Goal: Information Seeking & Learning: Learn about a topic

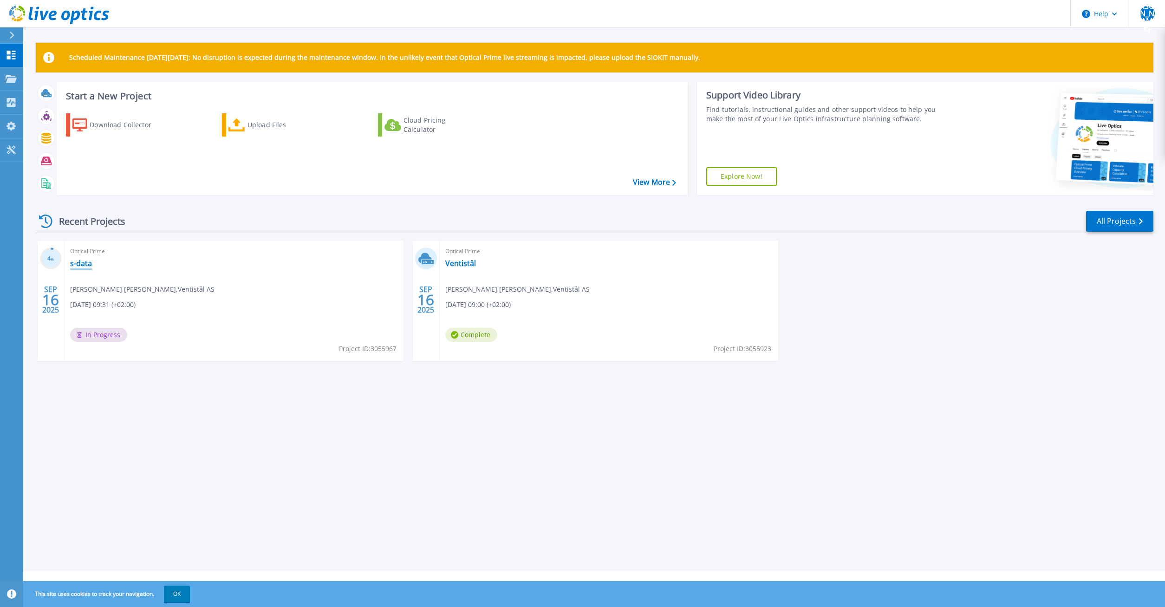
click at [86, 264] on link "s-data" at bounding box center [81, 263] width 22 height 9
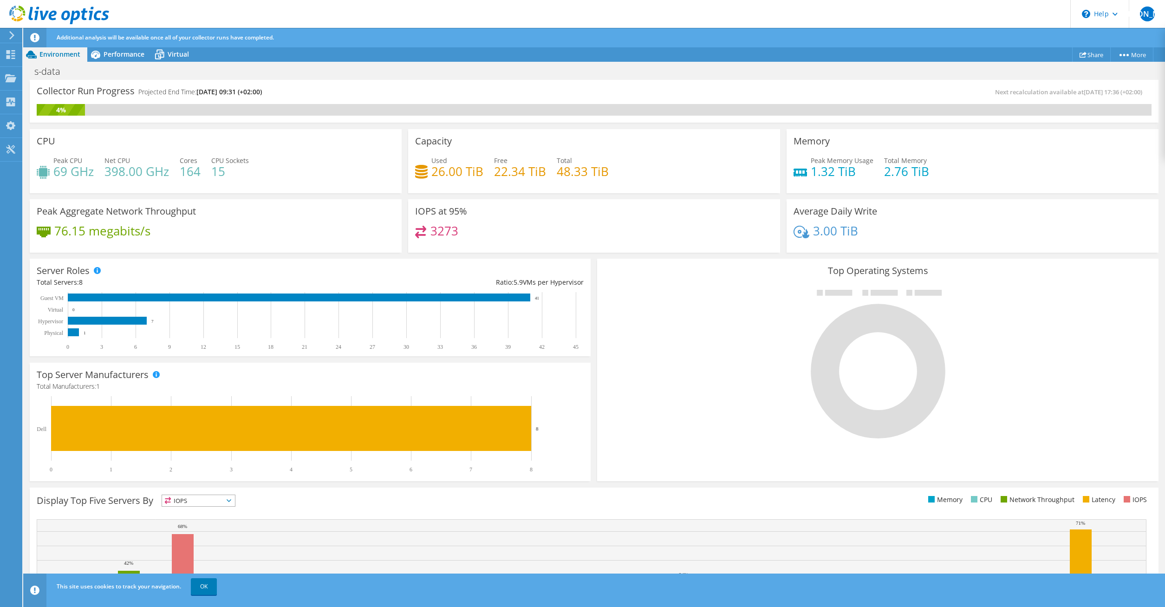
scroll to position [67, 0]
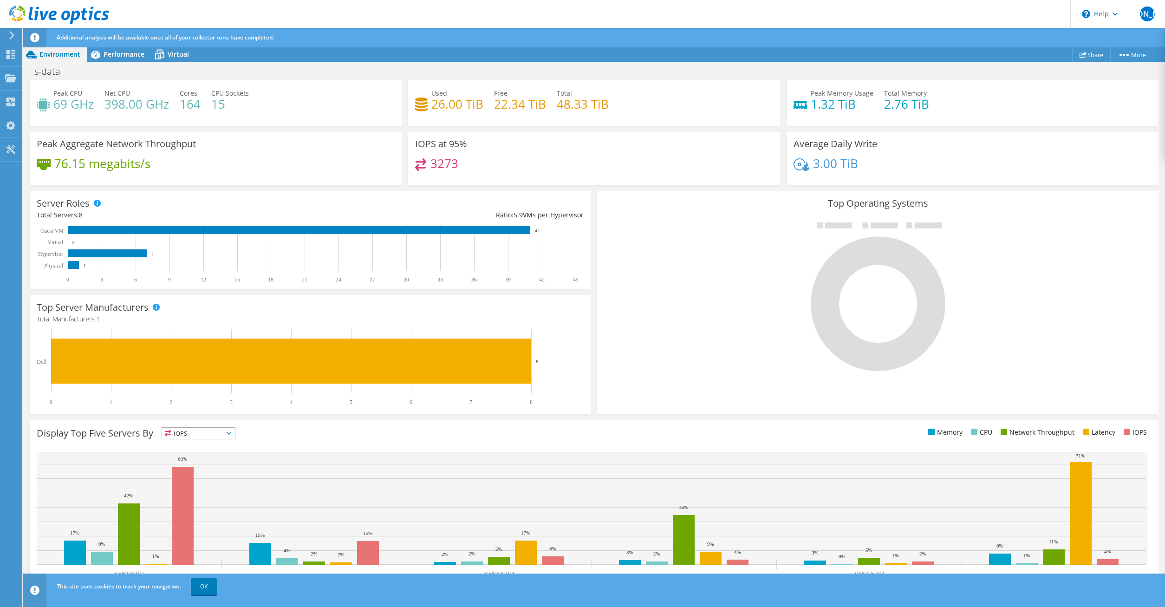
click at [234, 430] on span "IOPS" at bounding box center [198, 433] width 73 height 11
click at [297, 424] on div "Display Top Five Servers By IOPS IOPS" at bounding box center [594, 510] width 1129 height 181
click at [205, 586] on link "OK" at bounding box center [204, 586] width 26 height 17
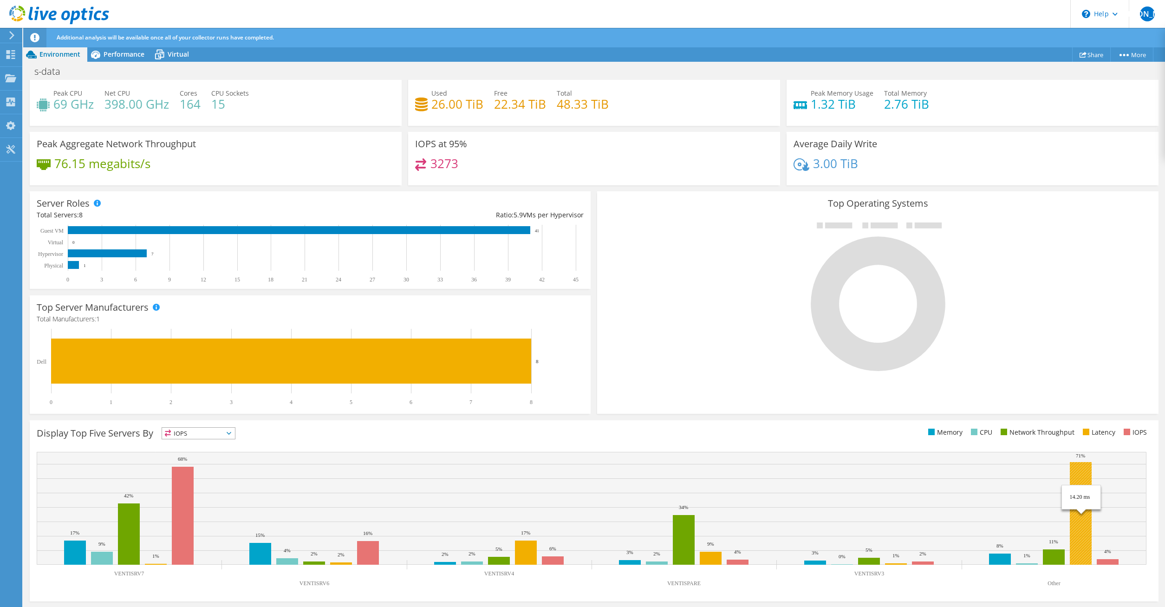
click at [1084, 526] on rect at bounding box center [1081, 513] width 22 height 103
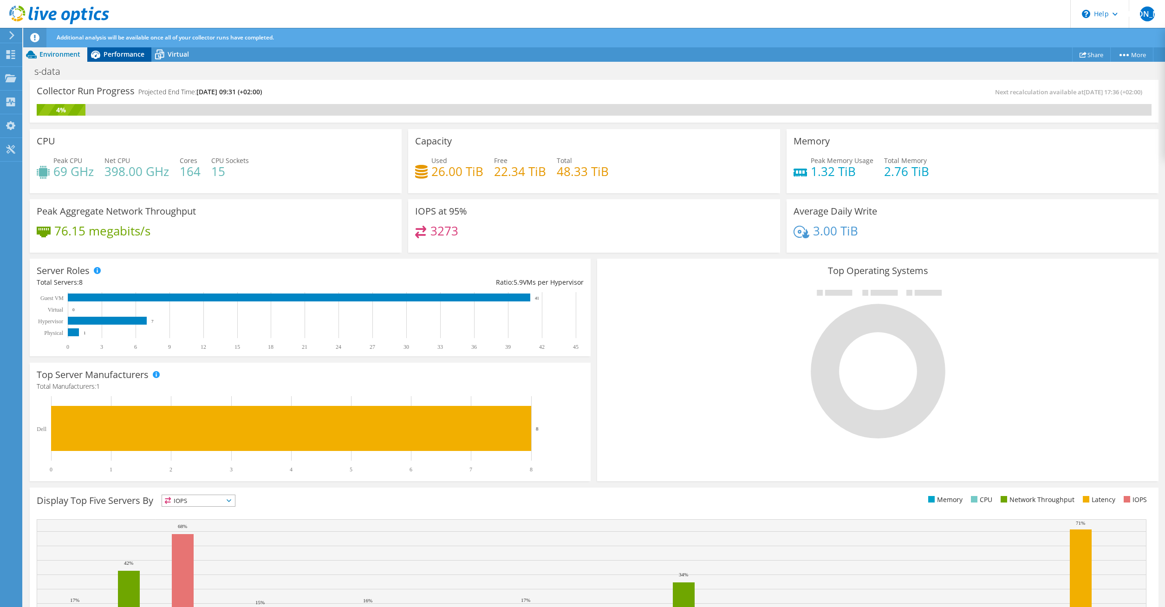
click at [133, 56] on span "Performance" at bounding box center [124, 54] width 41 height 9
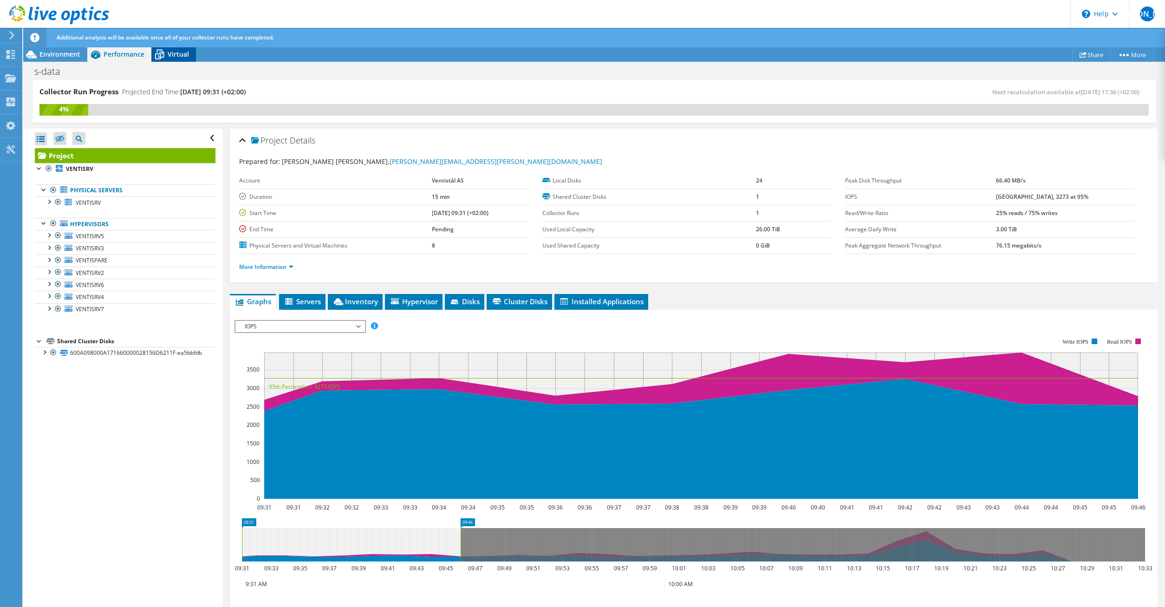
click at [175, 54] on span "Virtual" at bounding box center [178, 54] width 21 height 9
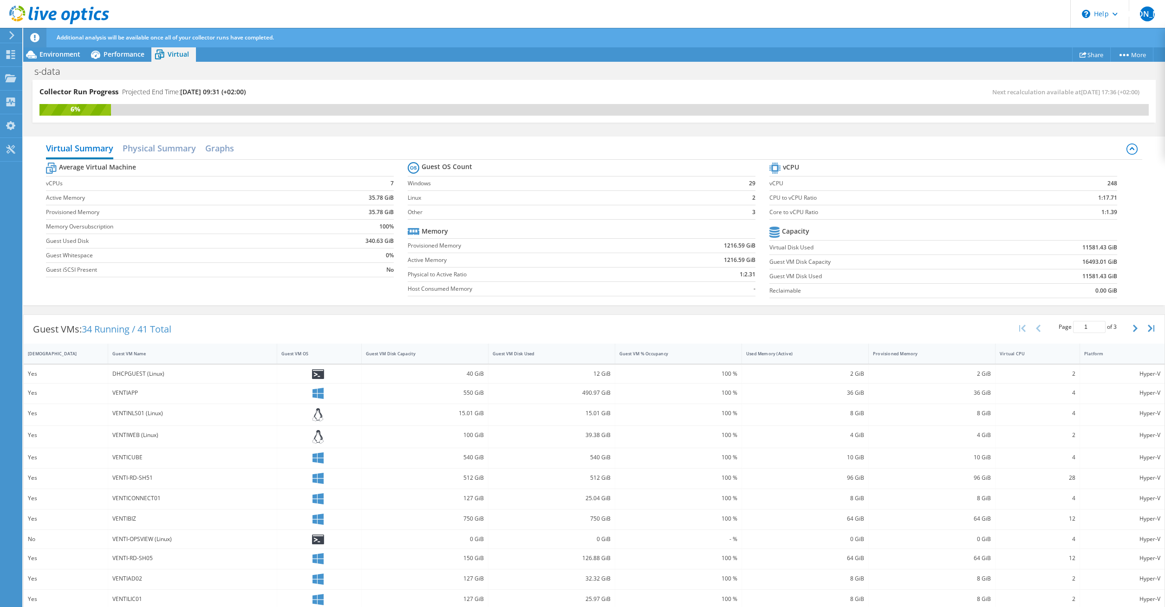
click at [297, 83] on div "Collector Run Progress Projected End Time: [DATE] 09:31 (+02:00) Next recalcula…" at bounding box center [594, 101] width 1123 height 43
click at [302, 86] on div "Collector Run Progress Projected End Time: [DATE] 09:31 (+02:00) Next recalcula…" at bounding box center [594, 101] width 1123 height 43
click at [861, 72] on div "s-data Print" at bounding box center [594, 71] width 1142 height 17
click at [828, 74] on div "s-data Print" at bounding box center [594, 71] width 1142 height 17
click at [96, 52] on icon at bounding box center [95, 55] width 9 height 8
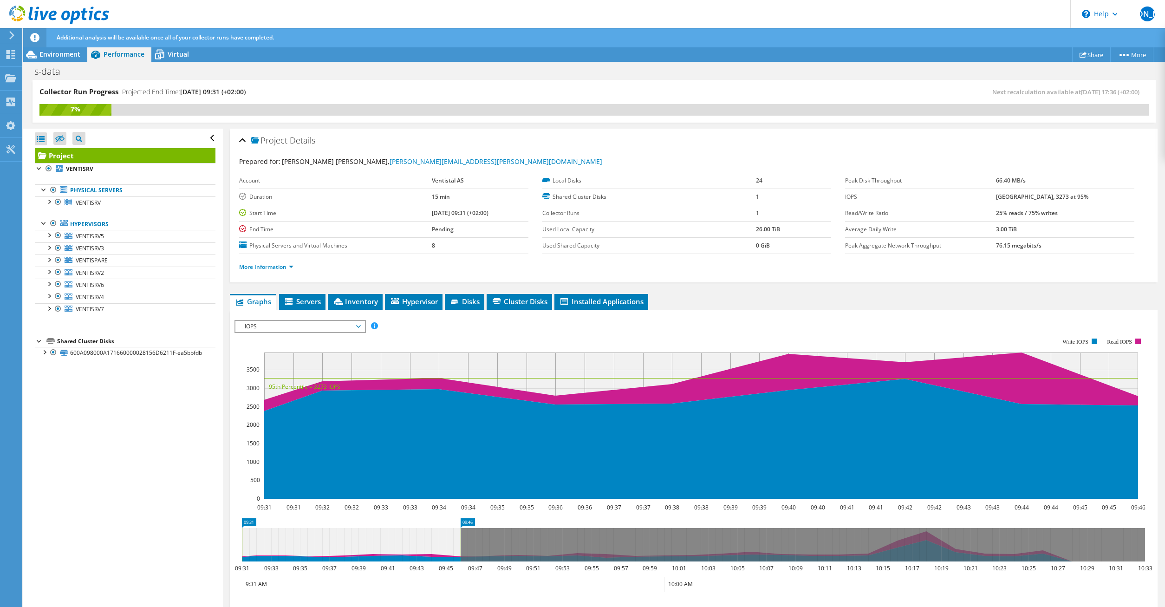
click at [55, 430] on div "Open All Close All Hide Excluded Nodes Project Tree Filter" at bounding box center [122, 368] width 199 height 479
click at [289, 301] on icon at bounding box center [288, 301] width 7 height 7
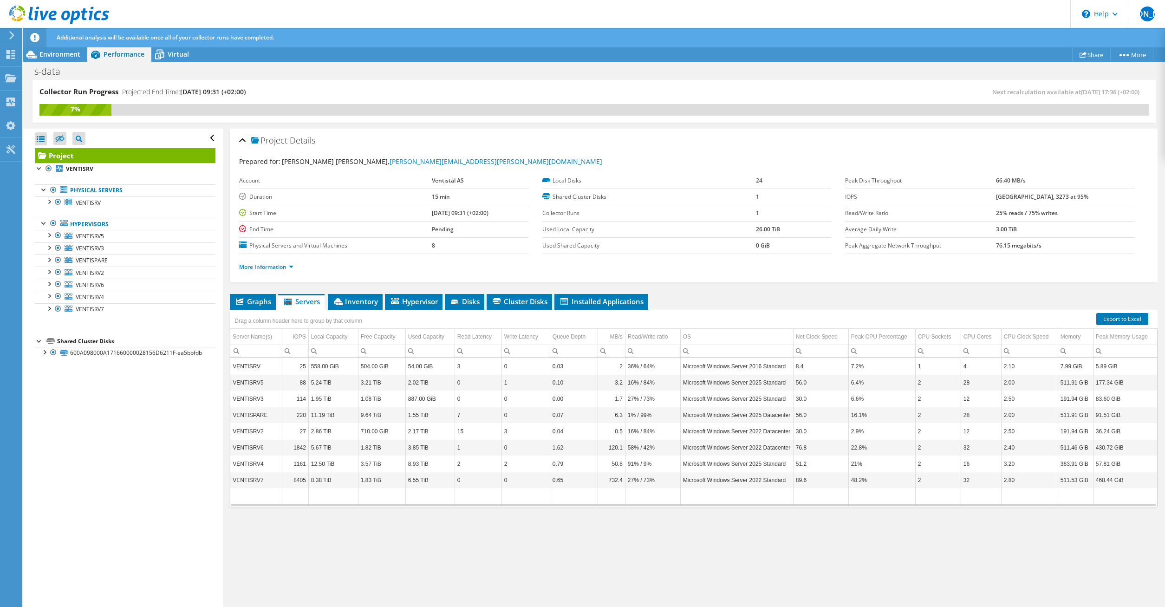
click at [127, 488] on div "Open All Close All Hide Excluded Nodes Project Tree Filter" at bounding box center [122, 368] width 199 height 479
click at [124, 550] on div "Open All Close All Hide Excluded Nodes Project Tree Filter" at bounding box center [122, 368] width 199 height 479
click at [107, 412] on div "Open All Close All Hide Excluded Nodes Project Tree Filter" at bounding box center [122, 368] width 199 height 479
click at [50, 431] on div "Open All Close All Hide Excluded Nodes Project Tree Filter" at bounding box center [122, 368] width 199 height 479
click at [58, 510] on div "Open All Close All Hide Excluded Nodes Project Tree Filter" at bounding box center [122, 368] width 199 height 479
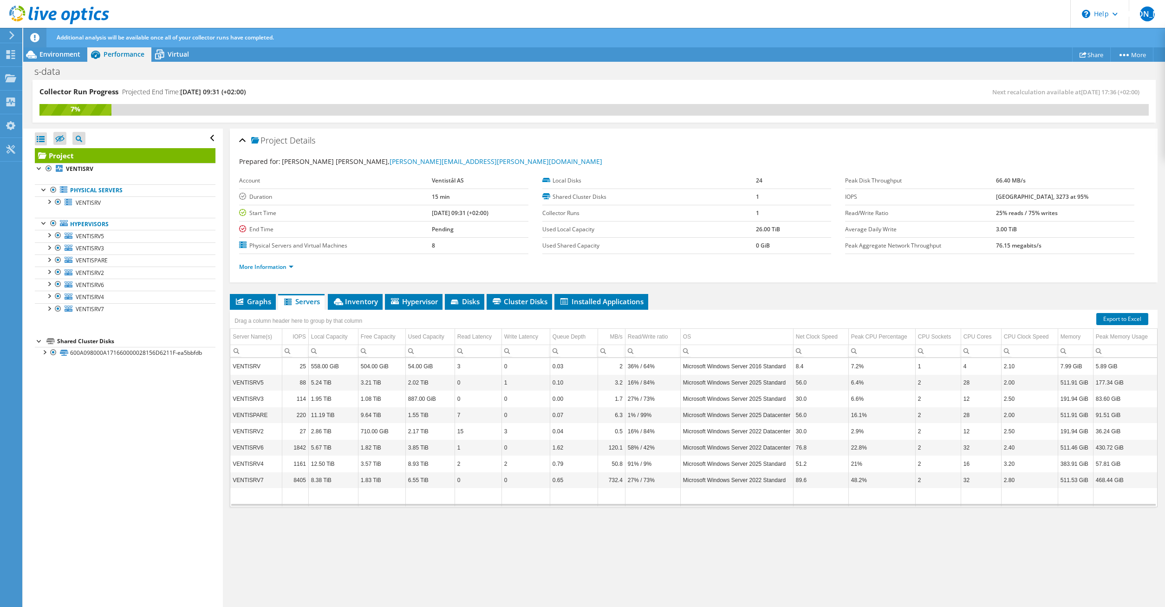
click at [205, 511] on div "Open All Close All Hide Excluded Nodes Project Tree Filter" at bounding box center [122, 368] width 199 height 479
drag, startPoint x: 194, startPoint y: 423, endPoint x: 195, endPoint y: 411, distance: 11.6
click at [194, 422] on div "Open All Close All Hide Excluded Nodes Project Tree Filter" at bounding box center [122, 368] width 199 height 479
click at [206, 383] on div "Open All Close All Hide Excluded Nodes Project Tree Filter" at bounding box center [122, 368] width 199 height 479
click at [368, 300] on span "Inventory" at bounding box center [355, 301] width 46 height 9
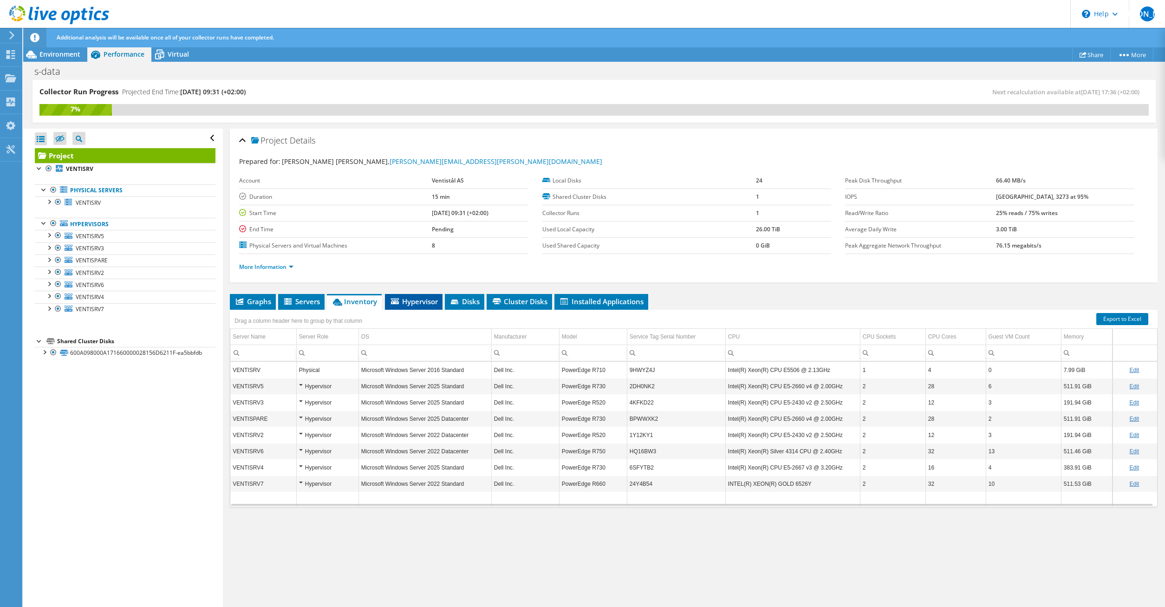
click at [417, 301] on span "Hypervisor" at bounding box center [414, 301] width 48 height 9
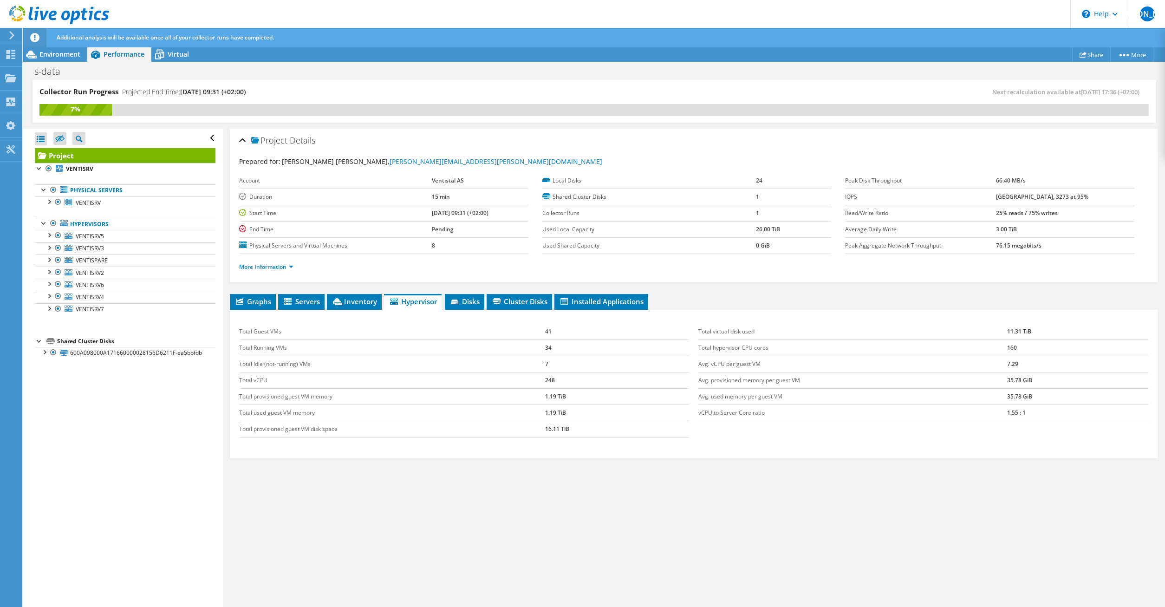
click at [523, 488] on div "Graphs Servers Inventory Hypervisor Disks Cluster Disks Installed Applications …" at bounding box center [694, 410] width 928 height 232
click at [499, 494] on div "Graphs Servers Inventory Hypervisor Disks Cluster Disks Installed Applications …" at bounding box center [694, 410] width 928 height 232
click at [99, 505] on div "Open All Close All Hide Excluded Nodes Project Tree Filter" at bounding box center [122, 368] width 199 height 479
click at [46, 261] on div at bounding box center [48, 258] width 9 height 9
click at [153, 500] on div "Open All Close All Hide Excluded Nodes Project Tree Filter" at bounding box center [122, 368] width 199 height 479
